Goal: Task Accomplishment & Management: Manage account settings

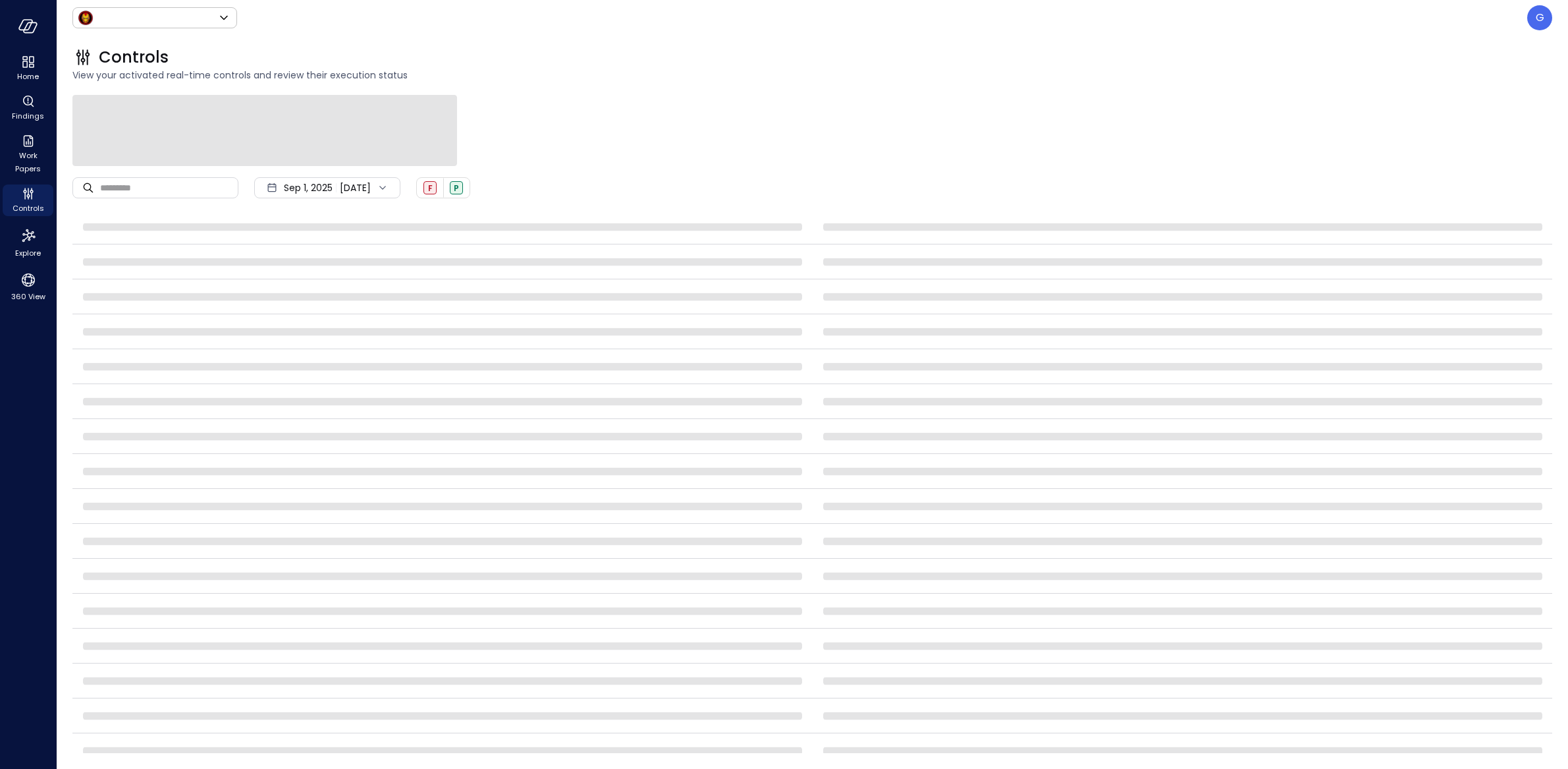
type input "*****"
